Goal: Transaction & Acquisition: Purchase product/service

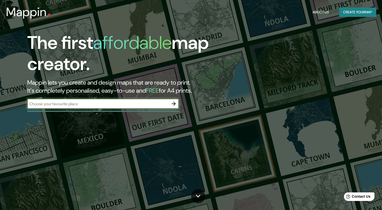
click at [92, 105] on input "text" at bounding box center [97, 104] width 141 height 6
type input "[GEOGRAPHIC_DATA]"
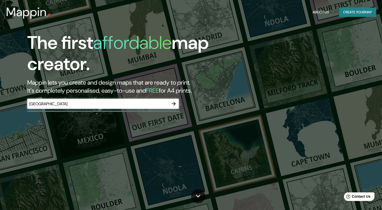
click at [176, 98] on div "The first affordable map creator. Mappin lets you create and design maps that a…" at bounding box center [122, 73] width 229 height 82
click at [172, 102] on icon "button" at bounding box center [173, 104] width 6 height 6
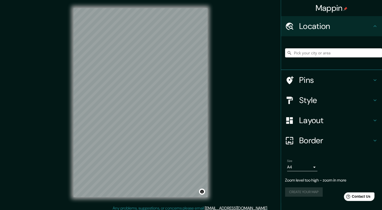
click at [236, 124] on div "Mappin Location Pins Style Layout Border Choose a border. Hint : you can make l…" at bounding box center [191, 107] width 382 height 214
drag, startPoint x: 236, startPoint y: 124, endPoint x: 209, endPoint y: 124, distance: 27.5
click at [236, 124] on div "Mappin Location Pins Style Layout Border Choose a border. Hint : you can make l…" at bounding box center [191, 107] width 382 height 214
click at [150, 128] on div at bounding box center [150, 130] width 4 height 4
click at [147, 128] on div at bounding box center [149, 128] width 4 height 4
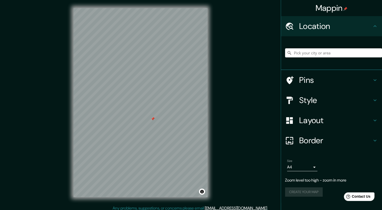
click at [153, 120] on div at bounding box center [153, 119] width 4 height 4
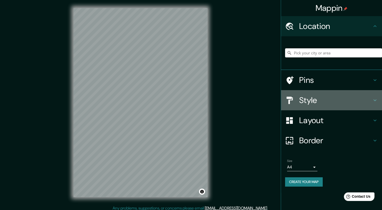
click at [317, 105] on h4 "Style" at bounding box center [335, 100] width 73 height 10
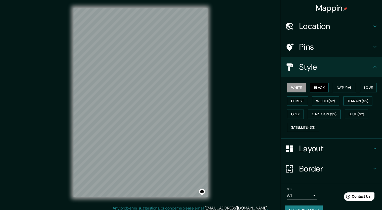
click at [322, 84] on button "Black" at bounding box center [319, 87] width 19 height 9
click at [299, 103] on button "Forest" at bounding box center [297, 101] width 21 height 9
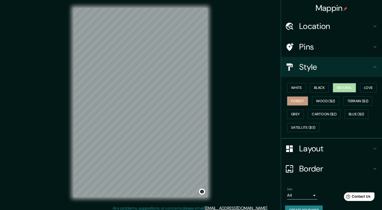
click at [343, 90] on button "Natural" at bounding box center [343, 87] width 23 height 9
click at [195, 96] on div at bounding box center [197, 96] width 4 height 4
click at [193, 95] on div at bounding box center [194, 95] width 4 height 4
click at [197, 96] on div at bounding box center [197, 96] width 4 height 4
click at [315, 32] on div "Location" at bounding box center [331, 26] width 101 height 20
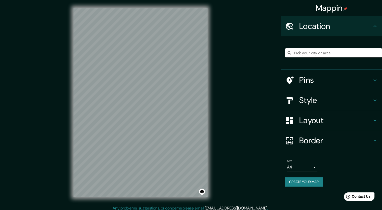
click at [320, 52] on input "Pick your city or area" at bounding box center [333, 52] width 97 height 9
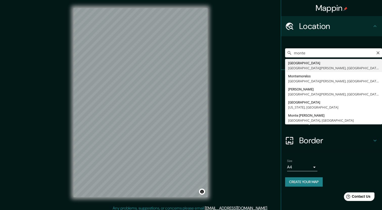
type input "[GEOGRAPHIC_DATA], [GEOGRAPHIC_DATA][PERSON_NAME], [GEOGRAPHIC_DATA]"
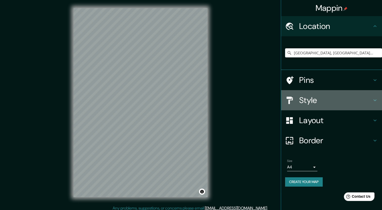
click at [339, 104] on h4 "Style" at bounding box center [335, 100] width 73 height 10
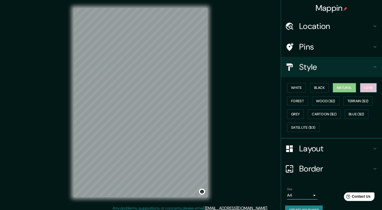
click at [362, 88] on button "Love" at bounding box center [368, 87] width 17 height 9
click at [293, 86] on button "White" at bounding box center [296, 87] width 19 height 9
click at [294, 94] on div "White Black Natural Love Forest Wood ($2) Terrain ($2) Grey Cartoon ($2) Blue (…" at bounding box center [333, 107] width 97 height 53
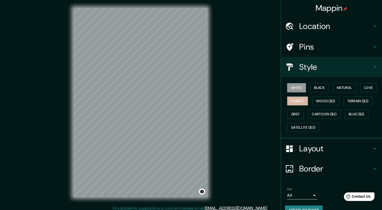
click at [293, 103] on button "Forest" at bounding box center [297, 101] width 21 height 9
click at [318, 90] on button "Black" at bounding box center [319, 87] width 19 height 9
click at [296, 113] on button "Grey" at bounding box center [295, 114] width 17 height 9
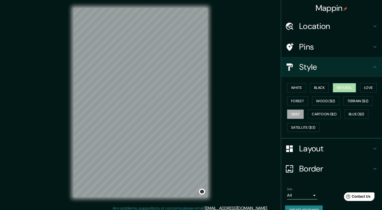
click at [335, 87] on button "Natural" at bounding box center [343, 87] width 23 height 9
click at [291, 88] on button "White" at bounding box center [296, 87] width 19 height 9
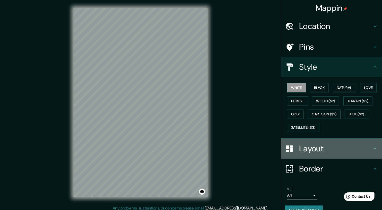
click at [316, 147] on h4 "Layout" at bounding box center [335, 149] width 73 height 10
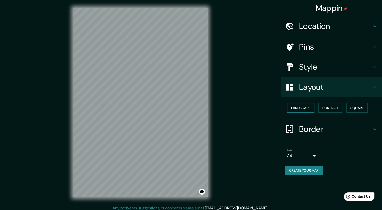
click at [299, 105] on button "Landscape" at bounding box center [300, 107] width 27 height 9
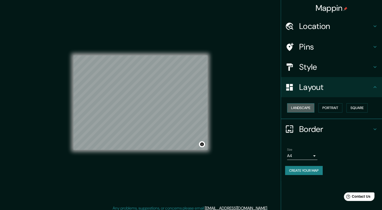
click at [299, 105] on button "Landscape" at bounding box center [300, 107] width 27 height 9
click at [335, 110] on button "Portrait" at bounding box center [330, 107] width 24 height 9
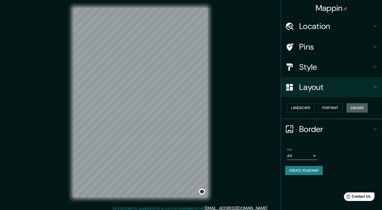
click at [350, 107] on button "Square" at bounding box center [356, 107] width 21 height 9
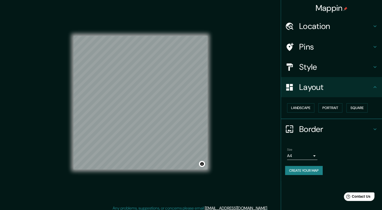
click at [304, 131] on h4 "Border" at bounding box center [335, 129] width 73 height 10
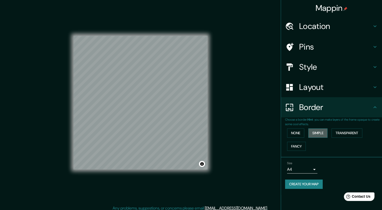
click at [316, 132] on button "Simple" at bounding box center [317, 133] width 19 height 9
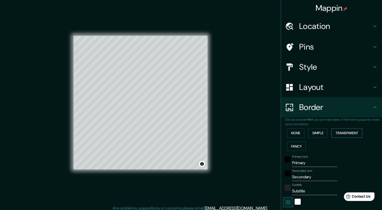
click at [340, 131] on button "Transparent" at bounding box center [346, 133] width 31 height 9
click at [294, 146] on button "Fancy" at bounding box center [296, 146] width 19 height 9
click at [295, 134] on button "None" at bounding box center [295, 133] width 17 height 9
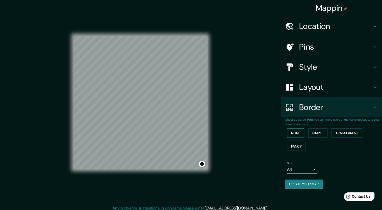
scroll to position [3, 0]
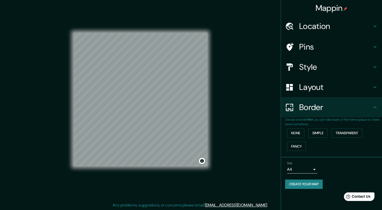
click at [331, 109] on h4 "Border" at bounding box center [335, 107] width 73 height 10
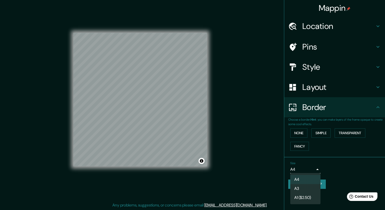
click at [311, 169] on body "Mappin Location [GEOGRAPHIC_DATA], [GEOGRAPHIC_DATA][PERSON_NAME], [GEOGRAPHIC_…" at bounding box center [192, 102] width 385 height 210
click at [306, 188] on li "A3" at bounding box center [305, 188] width 30 height 9
click at [313, 168] on body "Mappin Location [GEOGRAPHIC_DATA], [GEOGRAPHIC_DATA][PERSON_NAME], [GEOGRAPHIC_…" at bounding box center [192, 102] width 385 height 210
click at [309, 180] on li "A4" at bounding box center [305, 179] width 30 height 9
type input "single"
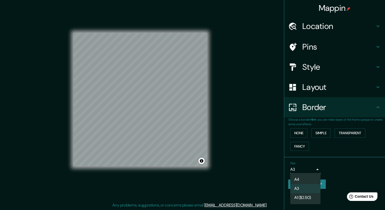
click at [309, 180] on li "A4" at bounding box center [305, 179] width 30 height 9
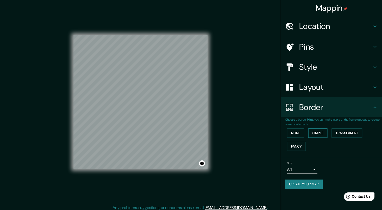
scroll to position [0, 0]
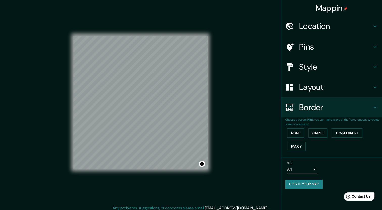
click at [302, 119] on p "Choose a border. Hint : you can make layers of the frame opaque to create some …" at bounding box center [333, 122] width 97 height 9
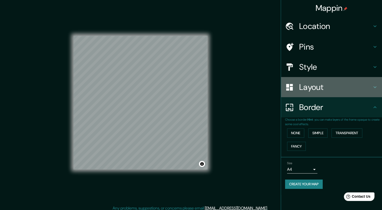
click at [310, 85] on h4 "Layout" at bounding box center [335, 87] width 73 height 10
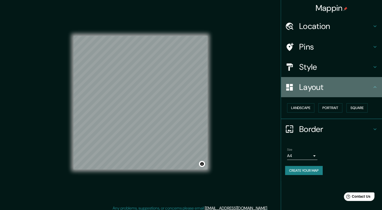
click at [339, 88] on h4 "Layout" at bounding box center [335, 87] width 73 height 10
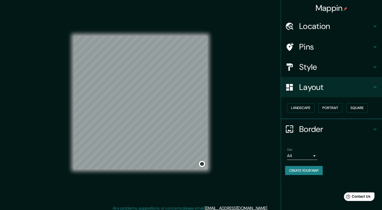
click at [319, 43] on h4 "Pins" at bounding box center [335, 47] width 73 height 10
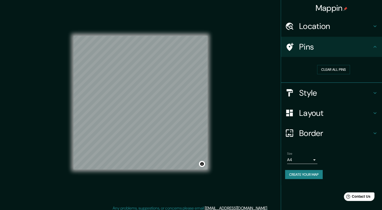
click at [325, 50] on h4 "Pins" at bounding box center [335, 47] width 73 height 10
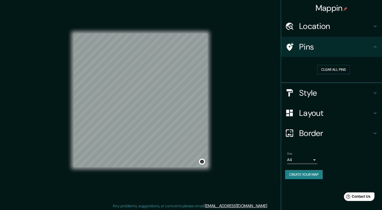
scroll to position [3, 0]
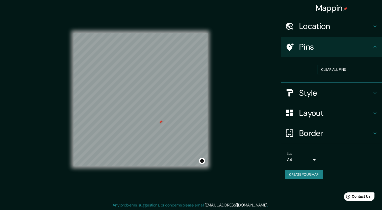
click at [161, 124] on div at bounding box center [160, 122] width 4 height 4
drag, startPoint x: 161, startPoint y: 124, endPoint x: 233, endPoint y: 98, distance: 76.7
click at [233, 98] on div "Mappin Location [GEOGRAPHIC_DATA], [GEOGRAPHIC_DATA][PERSON_NAME], [GEOGRAPHIC_…" at bounding box center [191, 104] width 382 height 214
click at [156, 112] on div at bounding box center [155, 112] width 4 height 4
click at [152, 112] on div at bounding box center [153, 112] width 4 height 4
